Goal: Task Accomplishment & Management: Manage account settings

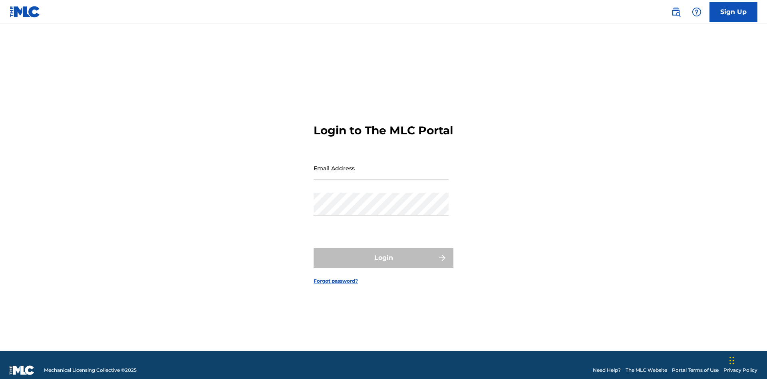
scroll to position [10, 0]
click at [381, 164] on input "Email Address" at bounding box center [381, 168] width 135 height 23
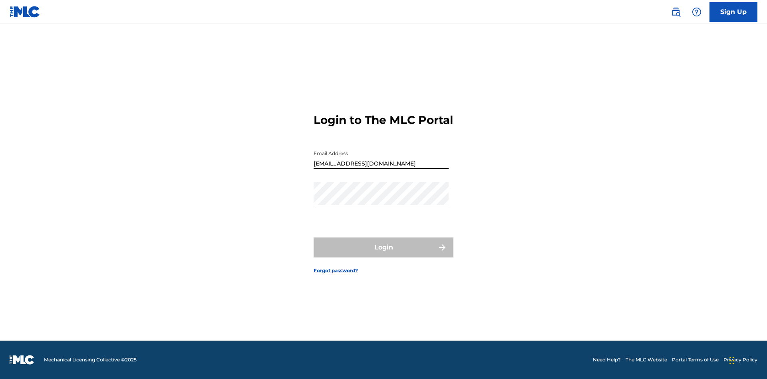
scroll to position [0, 26]
type input "8f03ed7e-8222-4581-9c48-73ddaacb7f86@mailslurp.com"
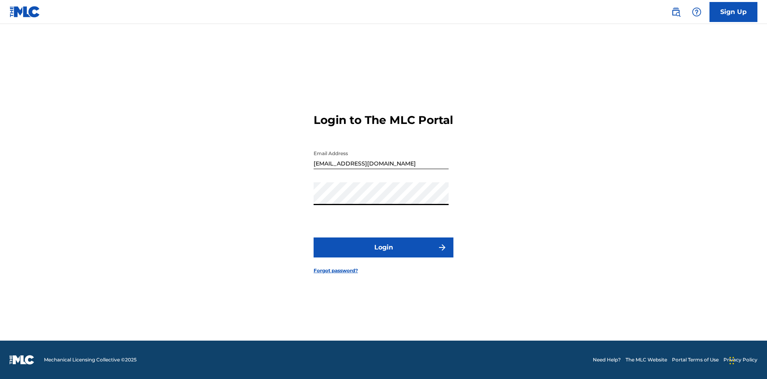
click at [384, 254] on button "Login" at bounding box center [384, 247] width 140 height 20
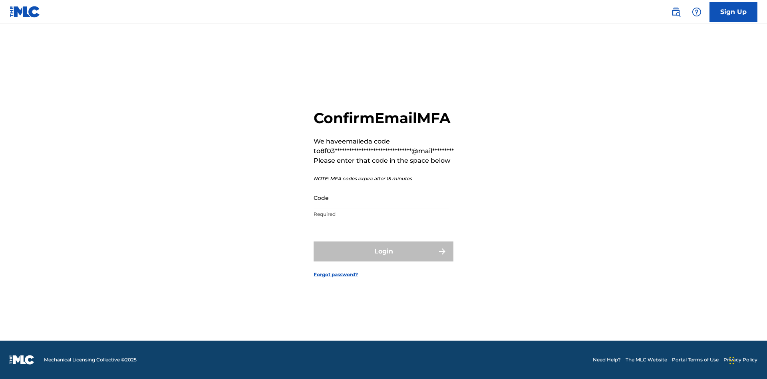
click at [381, 197] on input "Code" at bounding box center [381, 197] width 135 height 23
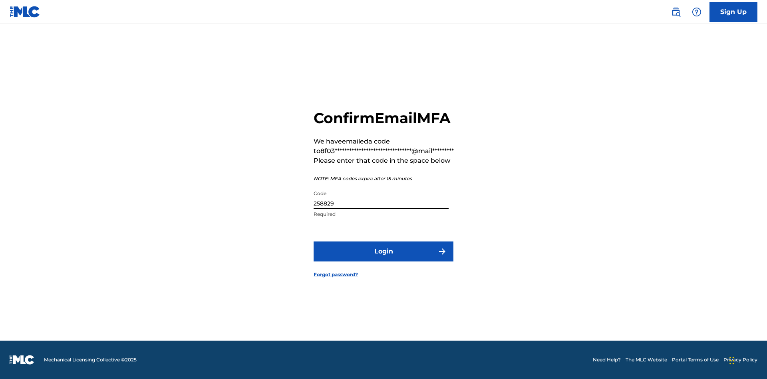
type input "258829"
click at [384, 251] on button "Login" at bounding box center [384, 251] width 140 height 20
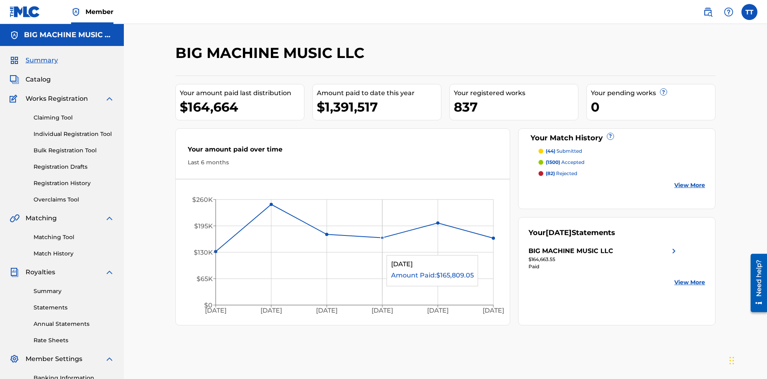
click at [74, 249] on link "Match History" at bounding box center [74, 253] width 81 height 8
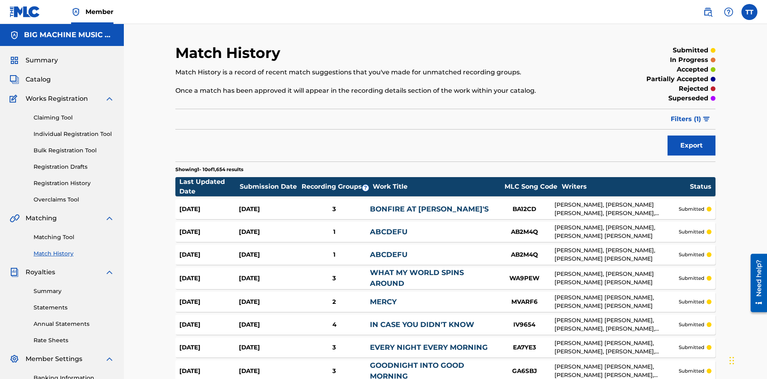
click at [692, 135] on button "Export" at bounding box center [692, 145] width 48 height 20
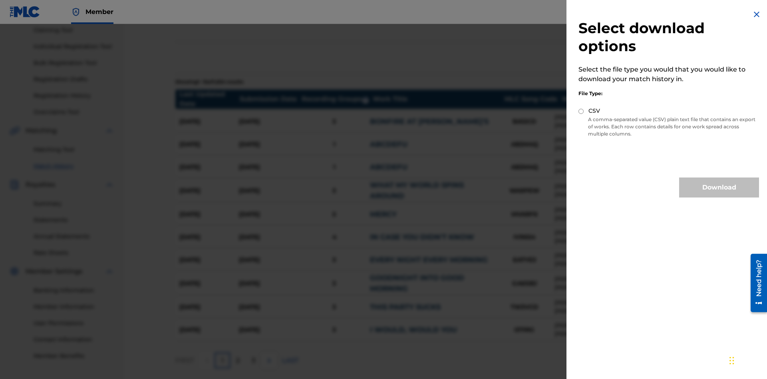
click at [581, 111] on input "CSV" at bounding box center [581, 111] width 5 height 5
radio input "true"
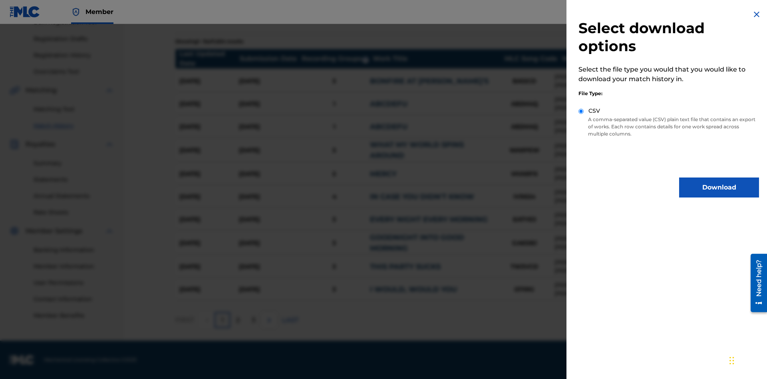
click at [719, 187] on button "Download" at bounding box center [719, 187] width 80 height 20
